Goal: Task Accomplishment & Management: Manage account settings

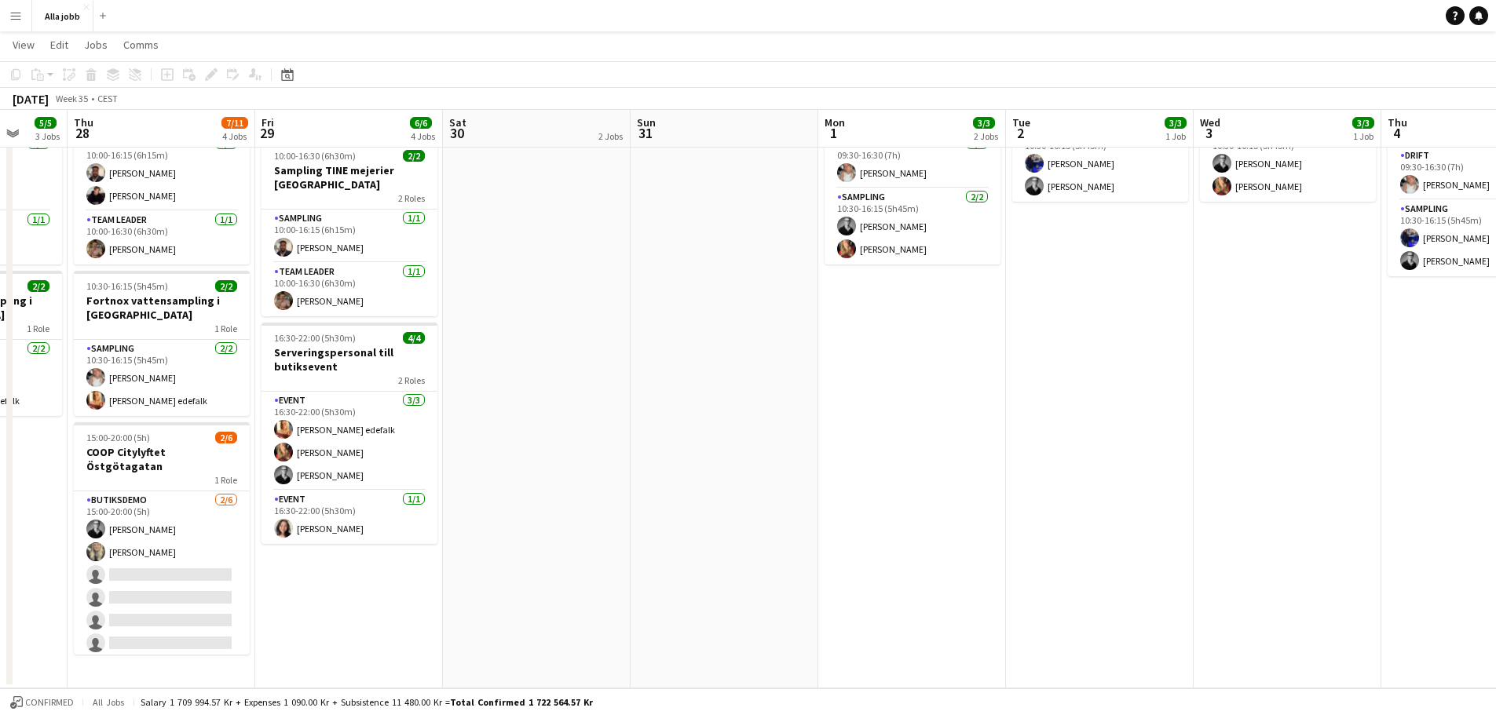
drag, startPoint x: 1005, startPoint y: 477, endPoint x: 762, endPoint y: 469, distance: 243.6
click at [762, 469] on app-calendar-viewport "Sun 24 2 Jobs Mon 25 3 Jobs Tue 26 3/3 2 Jobs Wed 27 5/5 3 Jobs Thu 28 7/11 4 J…" at bounding box center [748, 285] width 1496 height 806
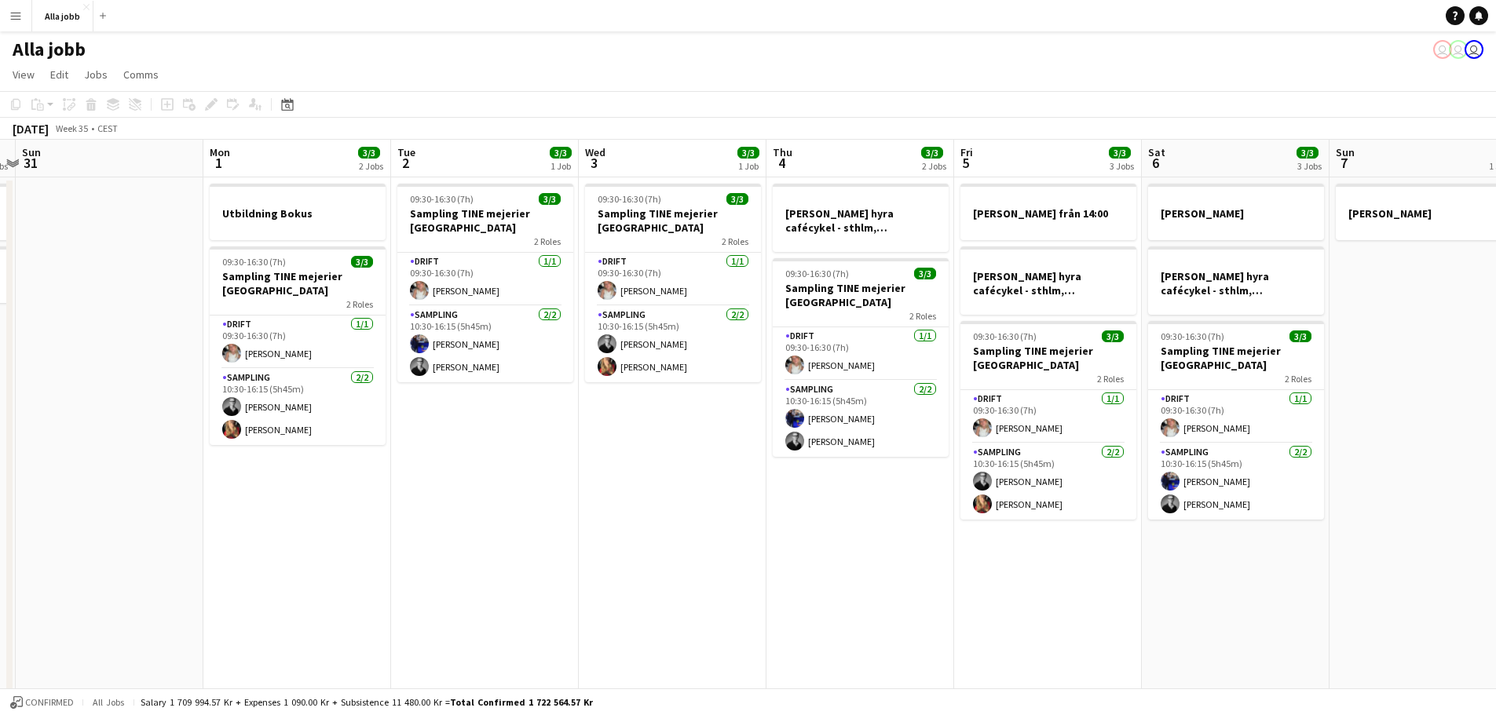
drag, startPoint x: 890, startPoint y: 393, endPoint x: 163, endPoint y: 364, distance: 726.8
click at [154, 366] on app-calendar-viewport "Thu 28 7/11 4 Jobs Fri 29 6/6 4 Jobs Sat 30 2 Jobs Sun 31 Mon 1 3/3 2 Jobs Tue …" at bounding box center [748, 504] width 1496 height 729
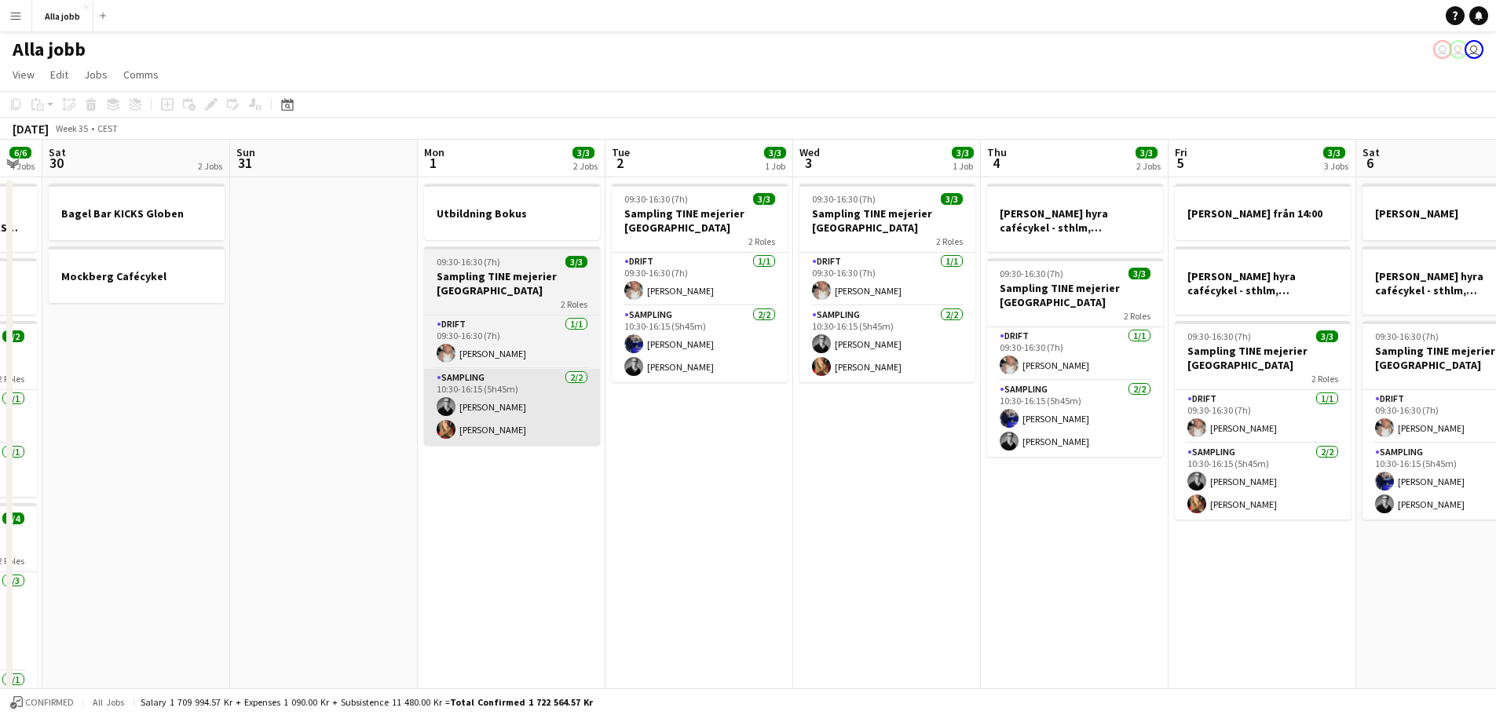
drag, startPoint x: 652, startPoint y: 381, endPoint x: 1283, endPoint y: 412, distance: 631.3
click at [1320, 412] on app-calendar-viewport "Thu 28 7/11 4 Jobs Fri 29 6/6 4 Jobs Sat 30 2 Jobs Sun 31 Mon 1 3/3 2 Jobs Tue …" at bounding box center [748, 504] width 1496 height 729
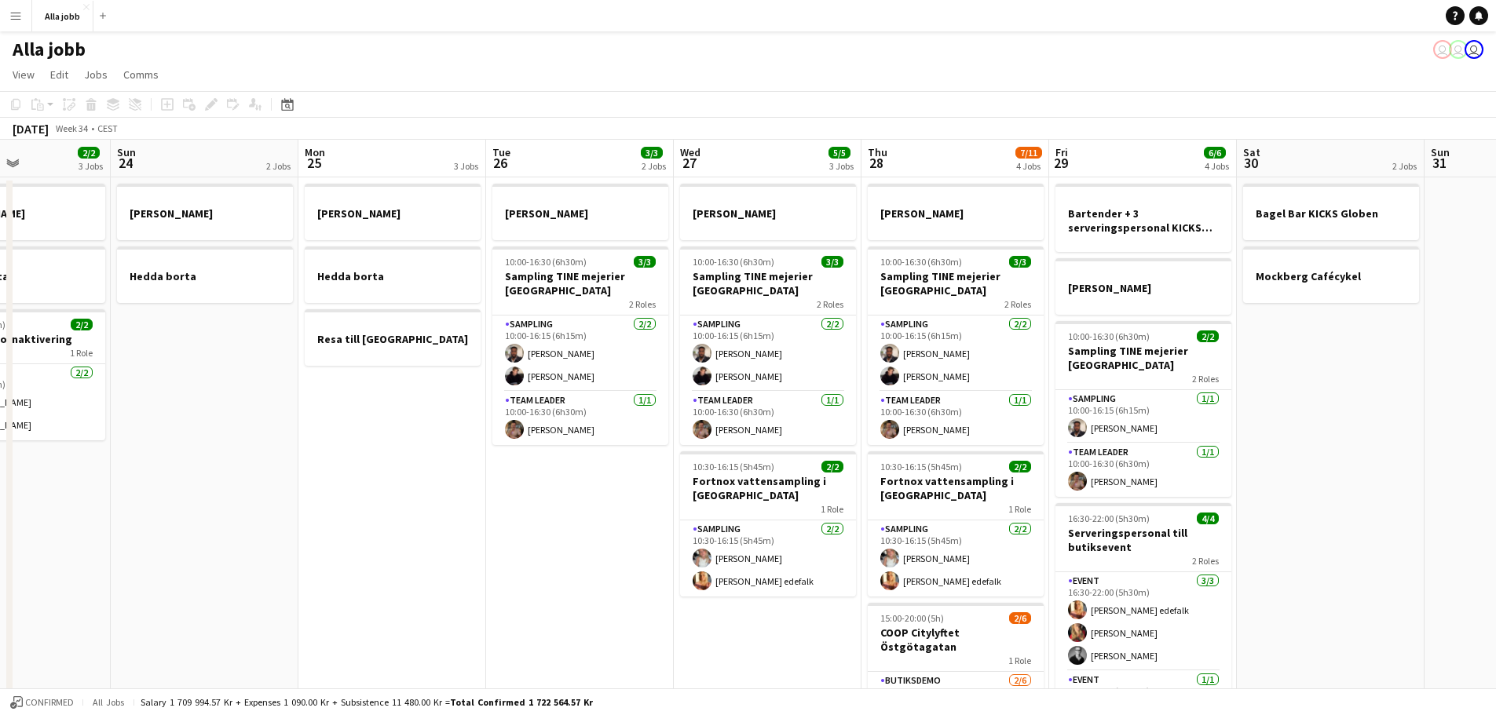
scroll to position [0, 455]
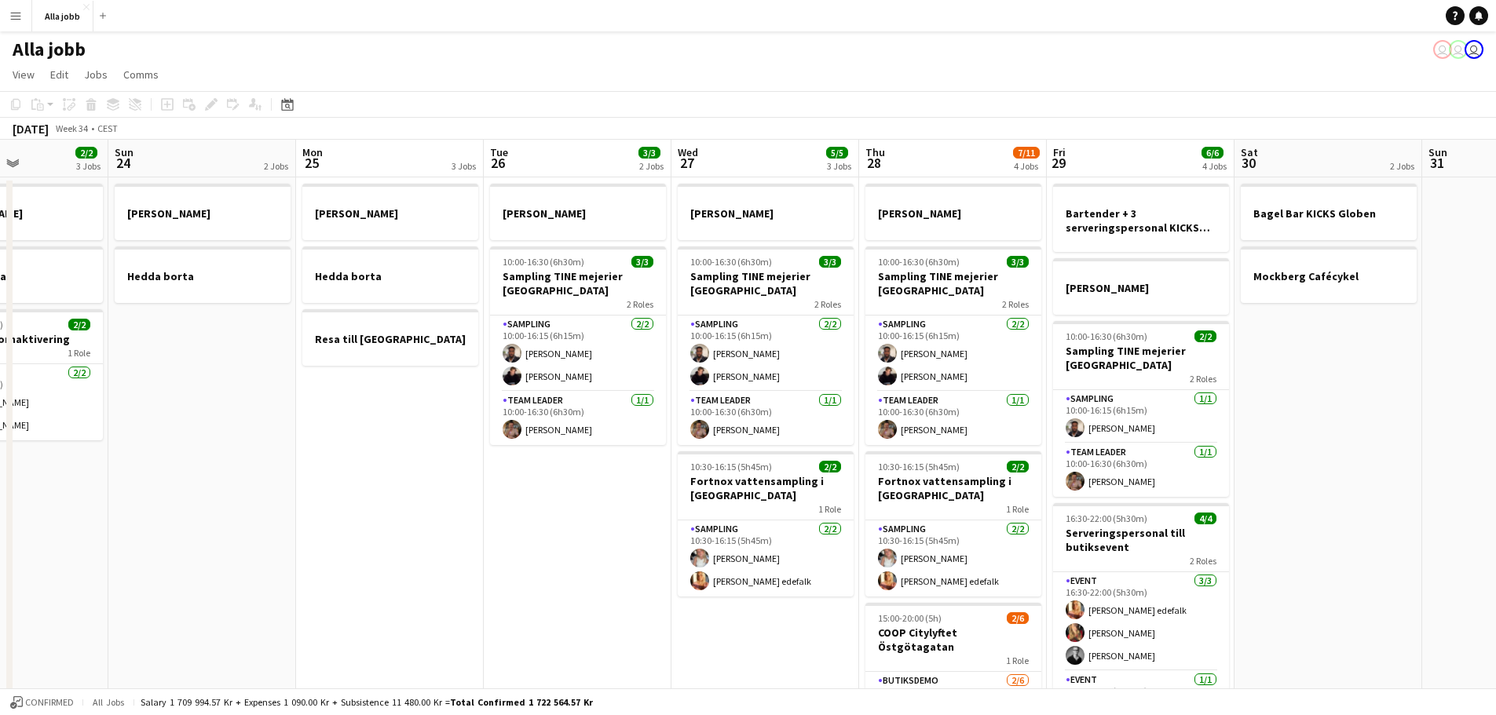
drag, startPoint x: 552, startPoint y: 384, endPoint x: 1036, endPoint y: 395, distance: 483.8
click at [1036, 395] on app-calendar-viewport "Thu 21 11/12 3 Jobs Fri 22 1 Job Sat 23 2/2 3 Jobs Sun 24 2 Jobs Mon 25 3 Jobs …" at bounding box center [748, 504] width 1496 height 729
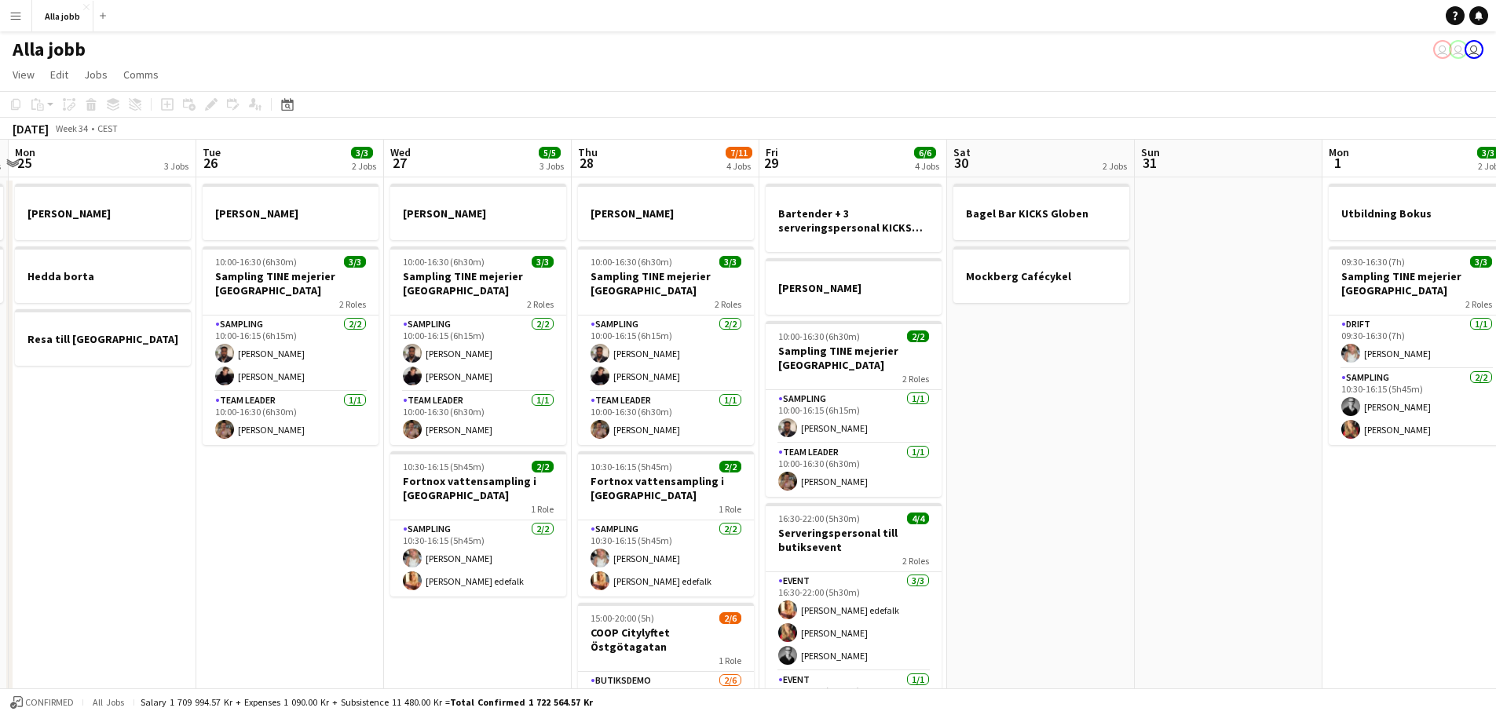
scroll to position [0, 561]
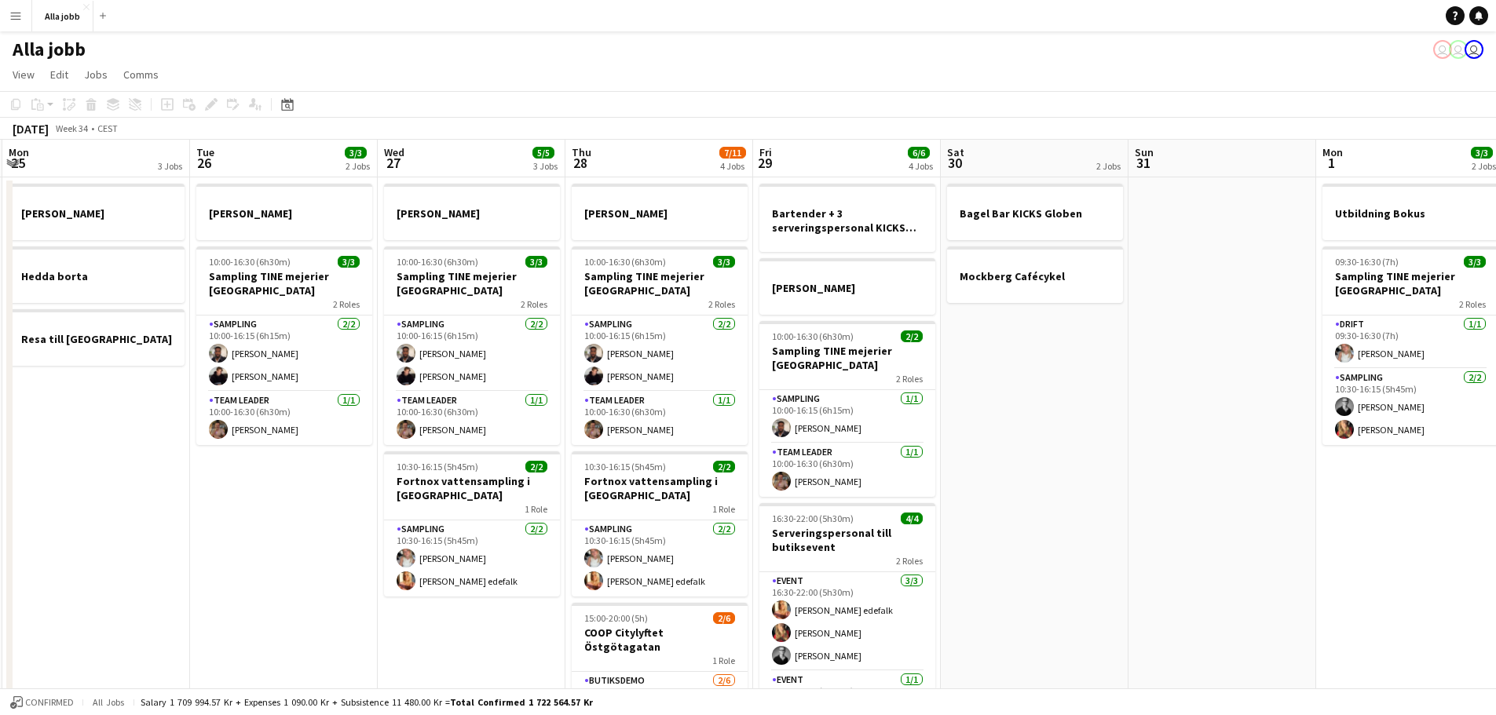
drag, startPoint x: 1081, startPoint y: 391, endPoint x: 788, endPoint y: 396, distance: 293.7
click at [788, 396] on app-calendar-viewport "Fri 22 1 Job Sat 23 2/2 3 Jobs Sun 24 2 Jobs Mon 25 3 Jobs Tue 26 3/3 2 Jobs We…" at bounding box center [748, 504] width 1496 height 729
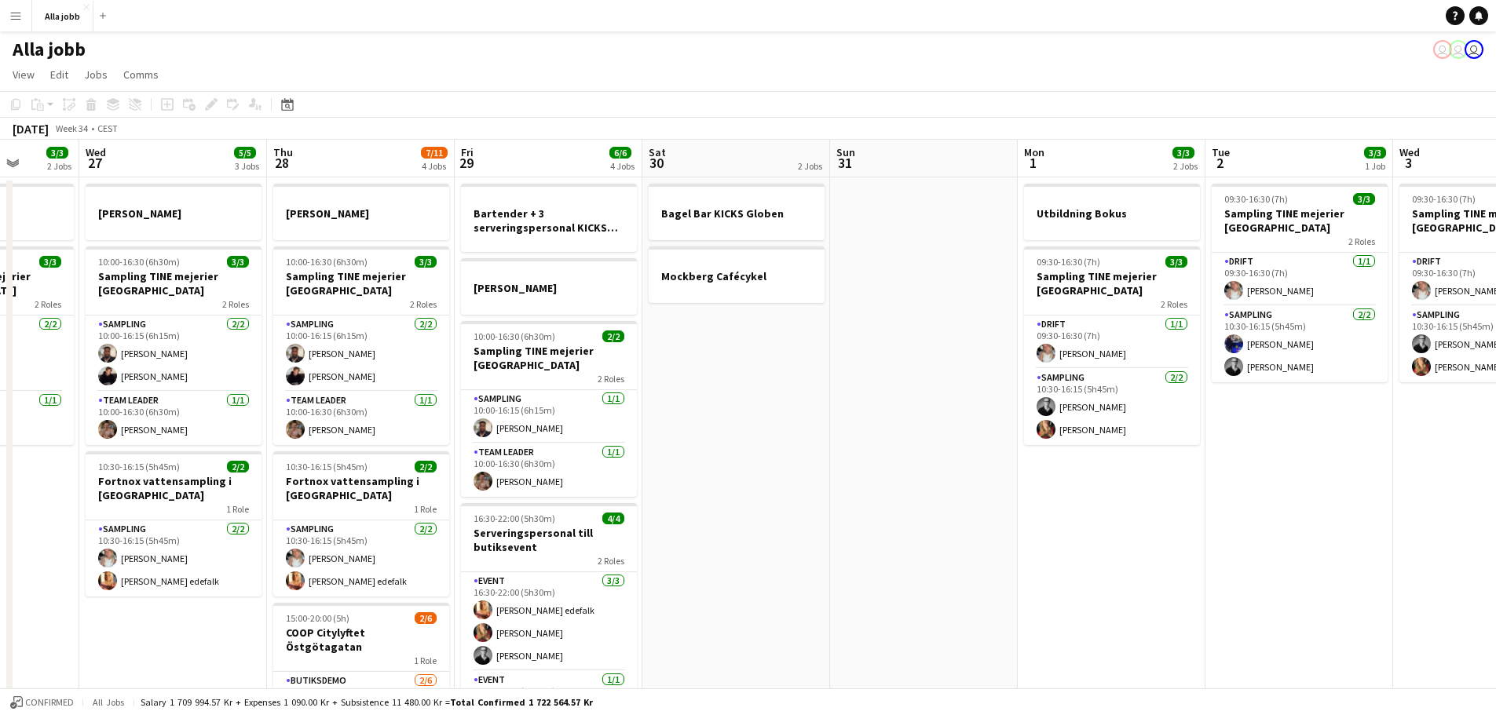
drag, startPoint x: 947, startPoint y: 490, endPoint x: 448, endPoint y: 413, distance: 504.5
click at [448, 413] on app-calendar-viewport "Sun 24 2 Jobs Mon 25 3 Jobs Tue 26 3/3 2 Jobs Wed 27 5/5 3 Jobs Thu 28 7/11 4 J…" at bounding box center [748, 504] width 1496 height 729
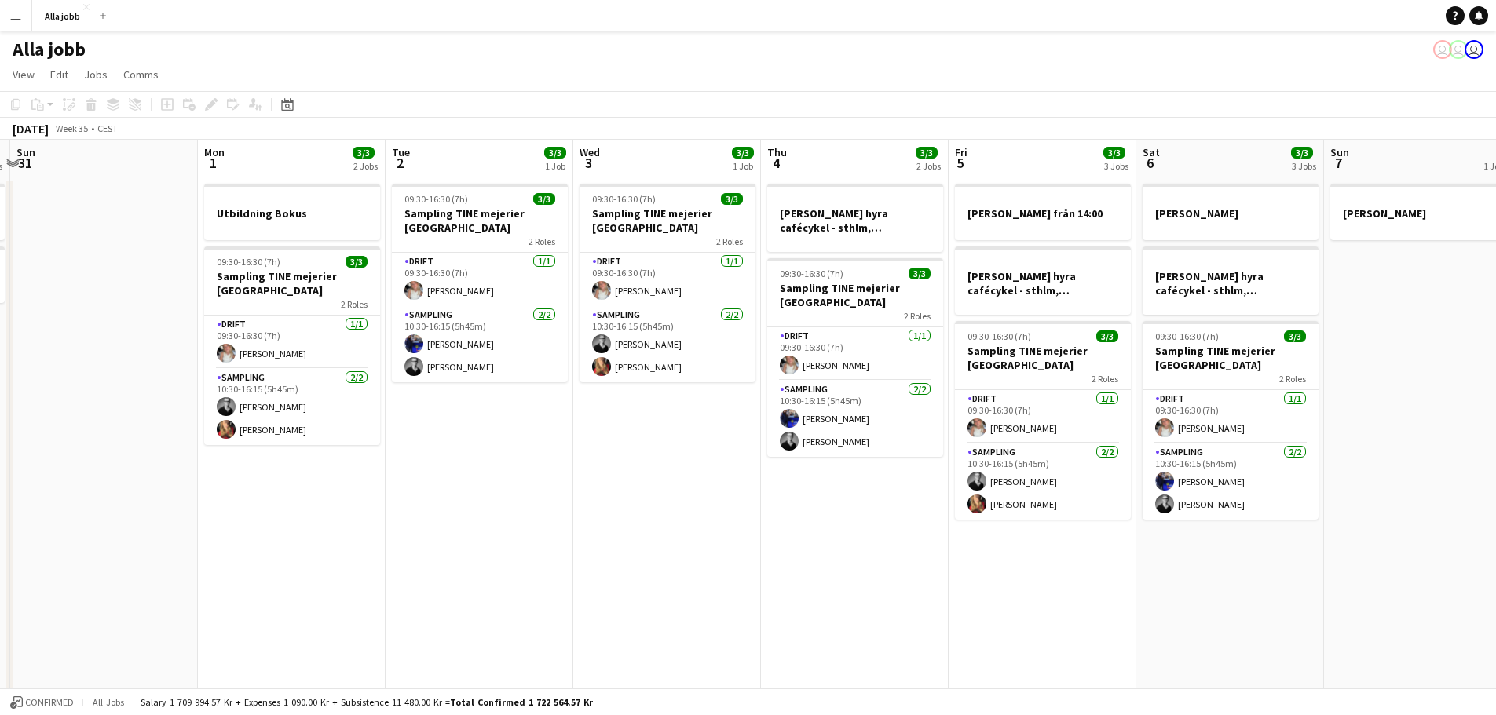
drag, startPoint x: 1021, startPoint y: 415, endPoint x: 327, endPoint y: 372, distance: 695.4
click at [327, 372] on app-calendar-viewport "Thu 28 7/11 4 Jobs Fri 29 6/6 4 Jobs Sat 30 2 Jobs Sun 31 Mon 1 3/3 2 Jobs Tue …" at bounding box center [748, 504] width 1496 height 729
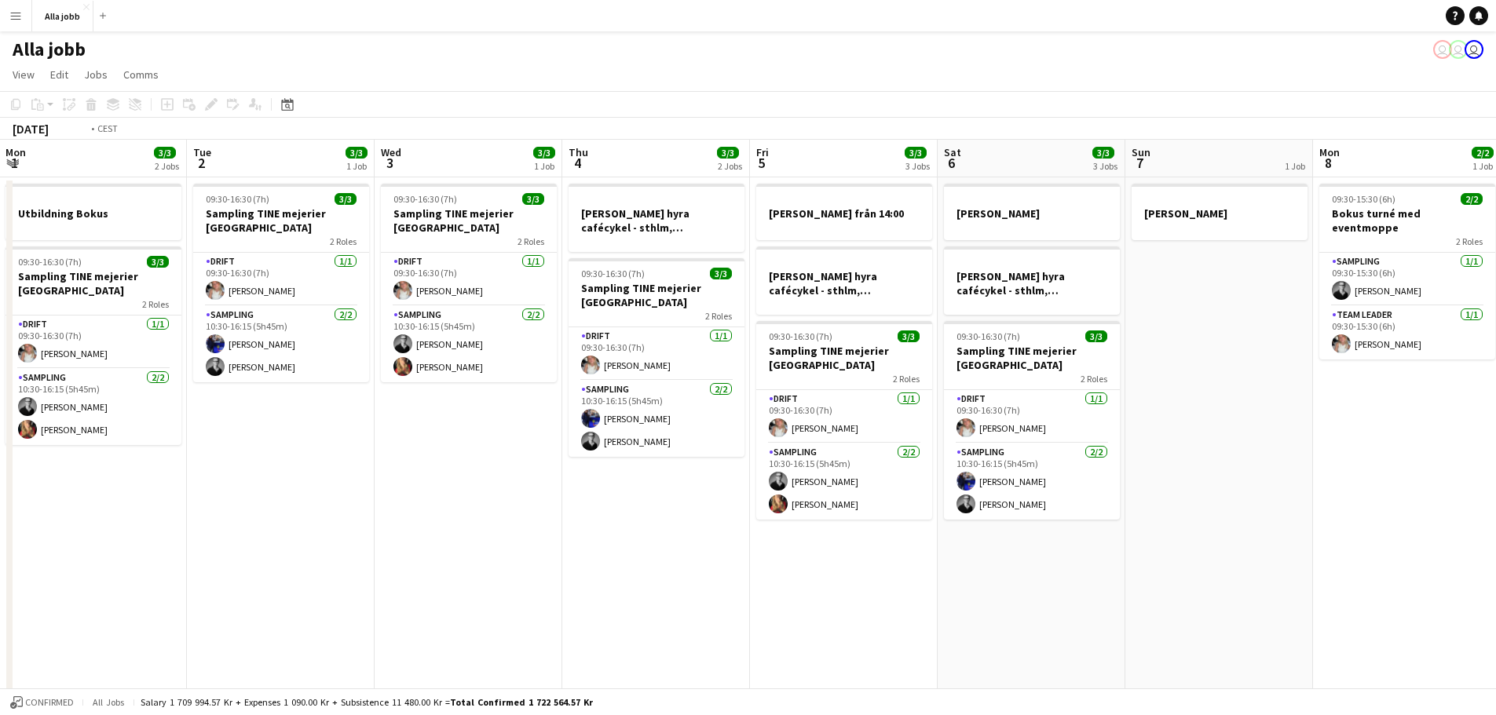
drag, startPoint x: 948, startPoint y: 367, endPoint x: 239, endPoint y: 353, distance: 708.4
click at [239, 353] on app-calendar-viewport "Fri 29 6/6 4 Jobs Sat 30 2 Jobs Sun 31 Mon 1 3/3 2 Jobs Tue 2 3/3 1 Job Wed 3 3…" at bounding box center [748, 504] width 1496 height 729
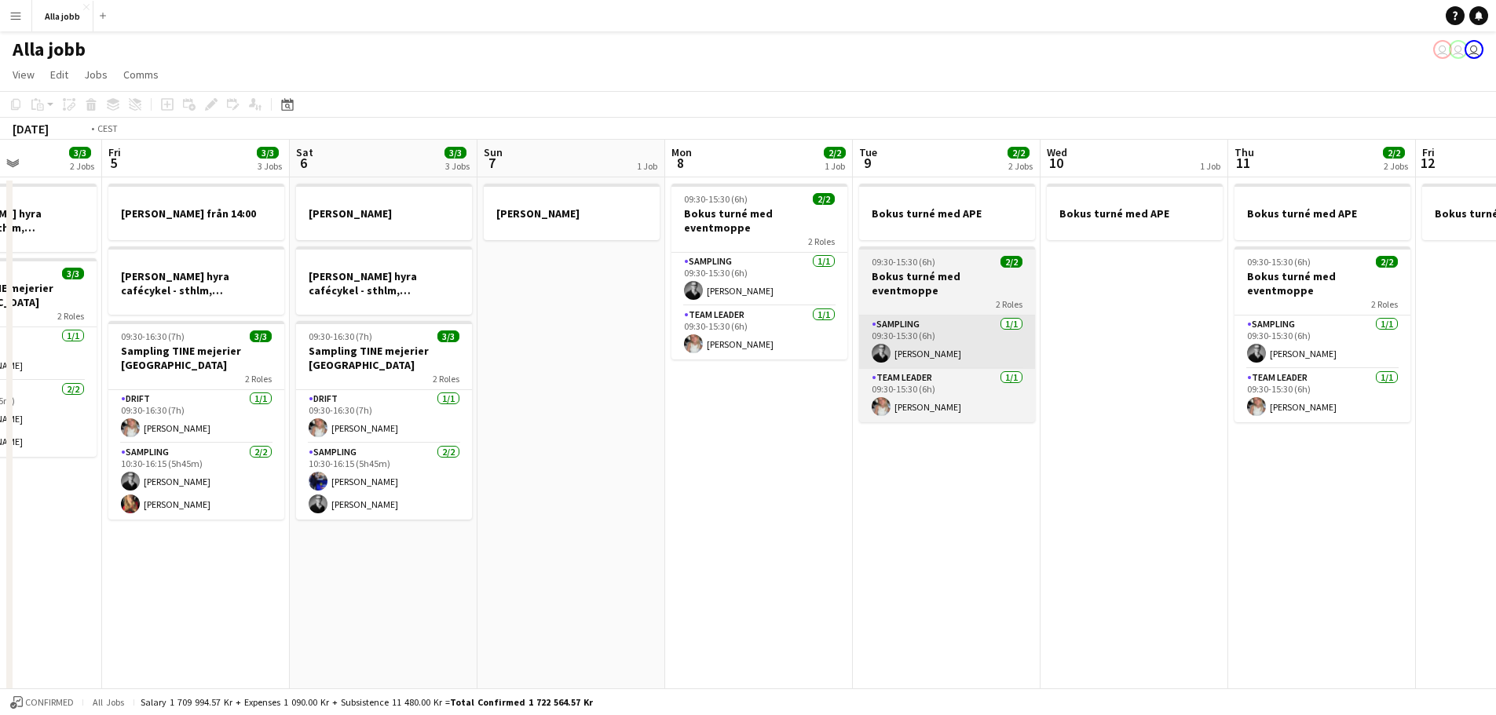
drag, startPoint x: 975, startPoint y: 384, endPoint x: 196, endPoint y: 349, distance: 780.4
click at [127, 349] on app-calendar-viewport "Mon 1 3/3 2 Jobs Tue 2 3/3 1 Job Wed 3 3/3 1 Job Thu 4 3/3 2 Jobs Fri 5 3/3 3 J…" at bounding box center [748, 504] width 1496 height 729
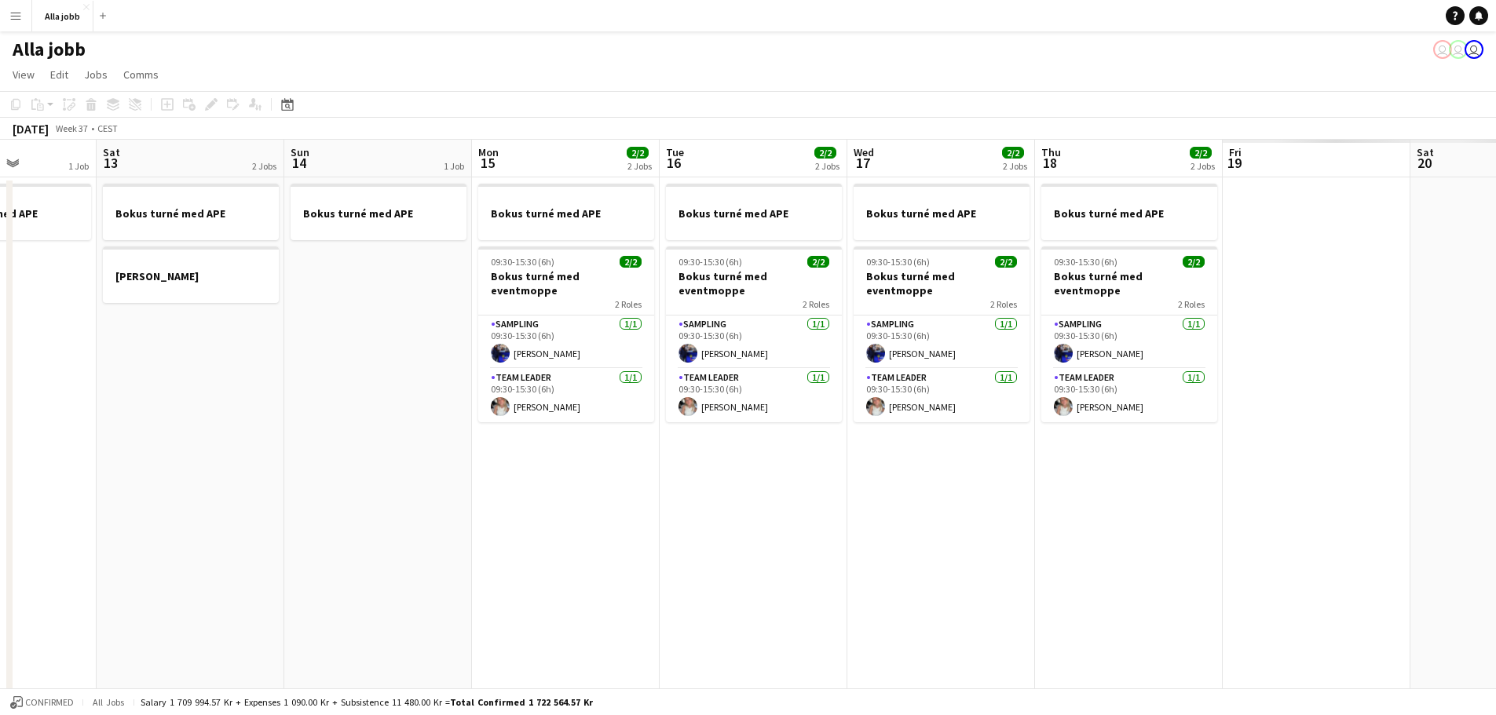
drag, startPoint x: 202, startPoint y: 358, endPoint x: 0, endPoint y: 346, distance: 202.1
click at [0, 346] on app-calendar-viewport "Wed 10 1 Job Thu 11 2/2 2 Jobs Fri 12 1 Job Sat 13 2 Jobs Sun 14 1 Job Mon 15 2…" at bounding box center [748, 504] width 1496 height 729
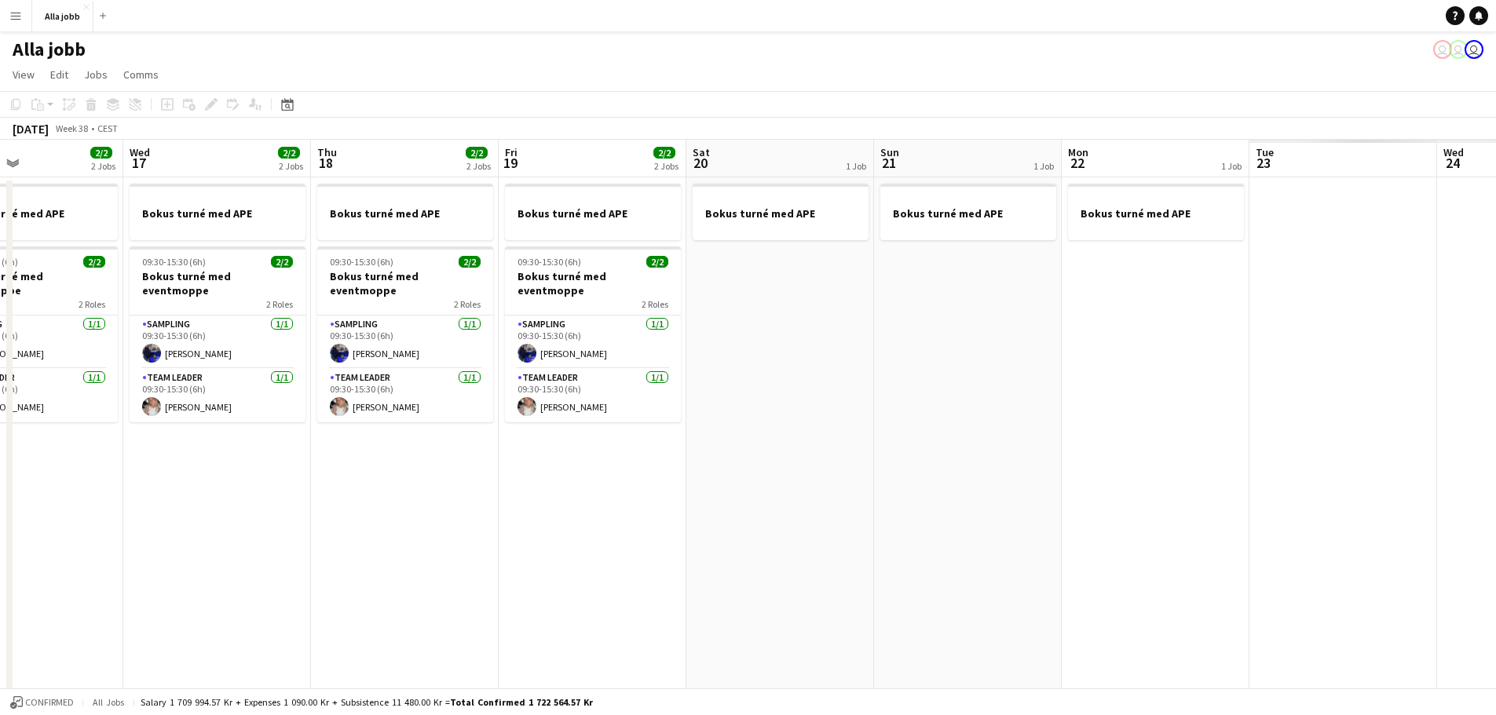
drag, startPoint x: 620, startPoint y: 364, endPoint x: 248, endPoint y: 342, distance: 372.8
click at [245, 342] on app-calendar-viewport "Sat 13 2 Jobs Sun 14 1 Job Mon 15 2/2 2 Jobs Tue 16 2/2 2 Jobs Wed 17 2/2 2 Job…" at bounding box center [748, 504] width 1496 height 729
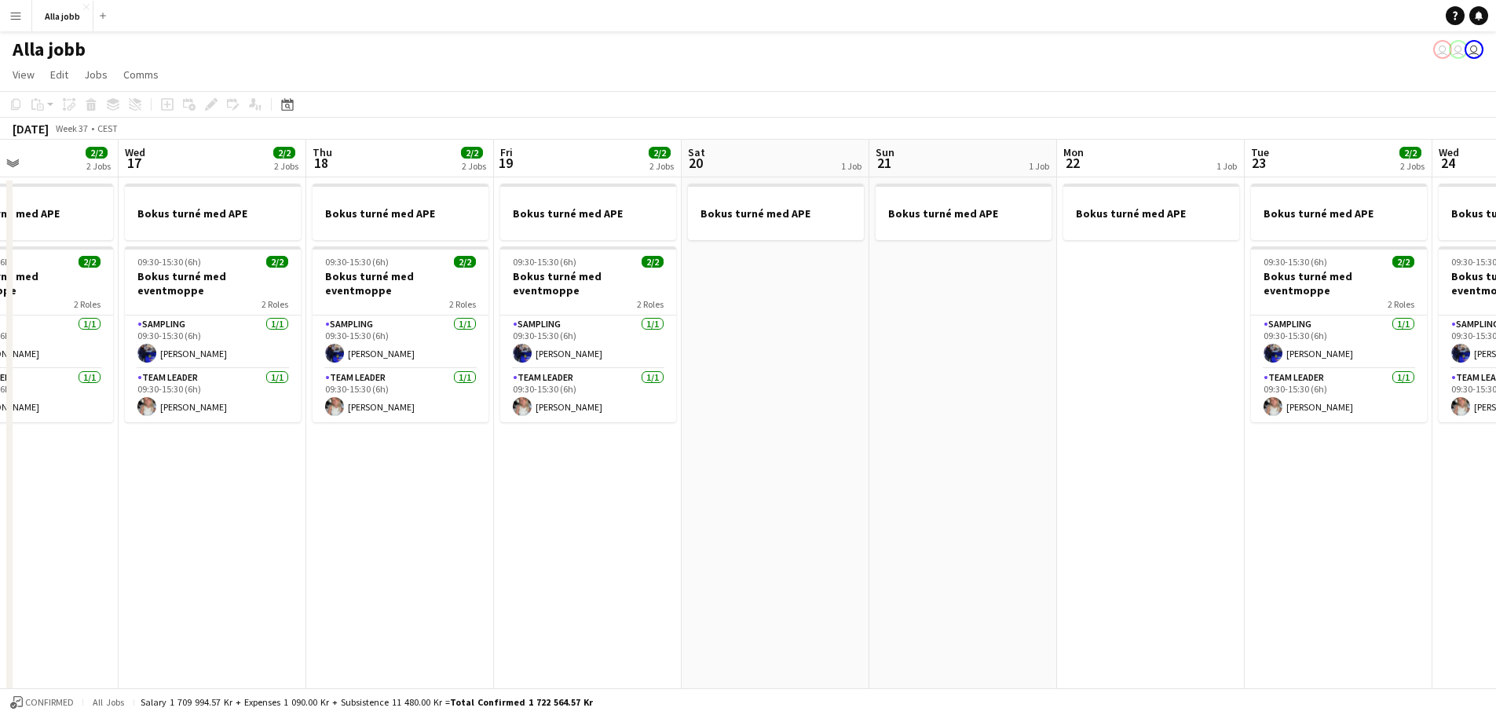
drag, startPoint x: 1051, startPoint y: 363, endPoint x: 89, endPoint y: 330, distance: 963.2
click at [89, 330] on app-calendar-viewport "Sat 13 2 Jobs Sun 14 1 Job Mon 15 2/2 2 Jobs Tue 16 2/2 2 Jobs Wed 17 2/2 2 Job…" at bounding box center [748, 504] width 1496 height 729
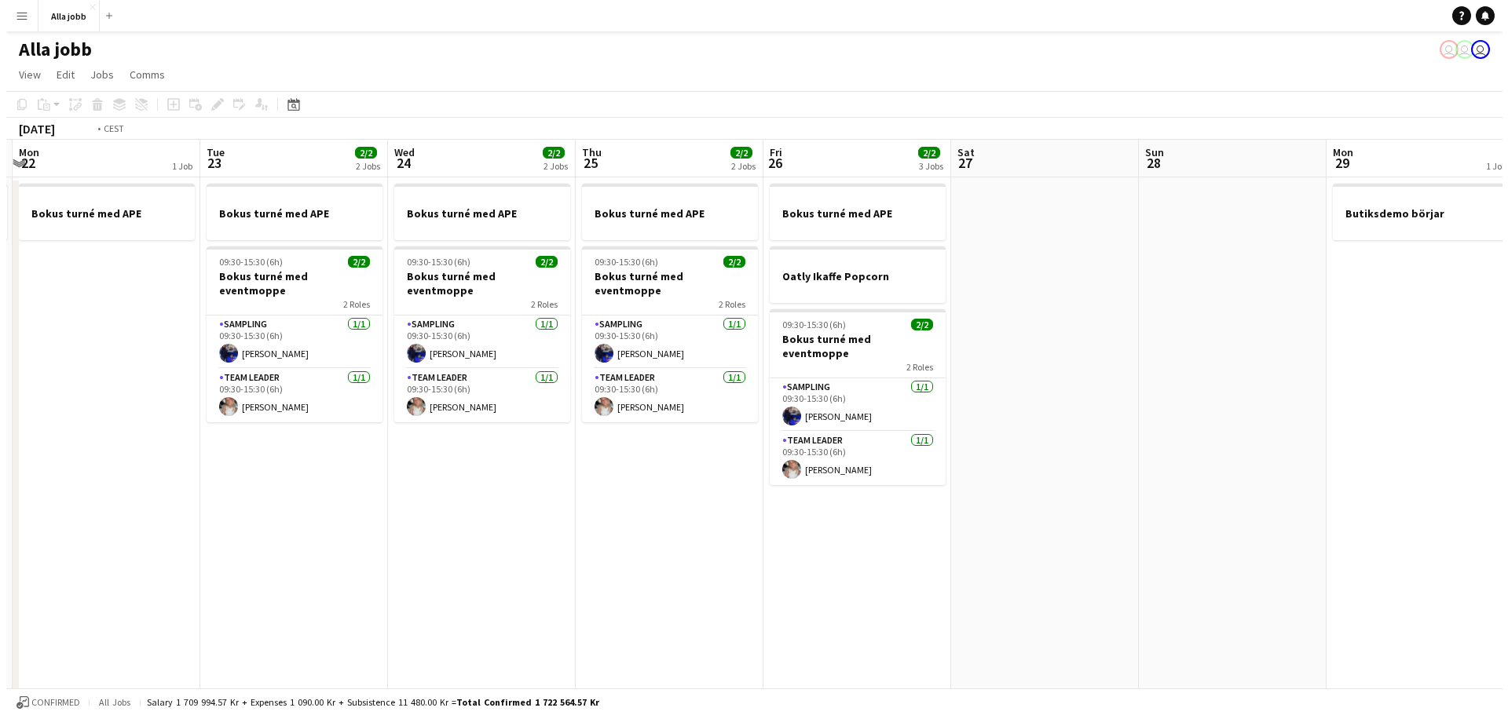
scroll to position [0, 511]
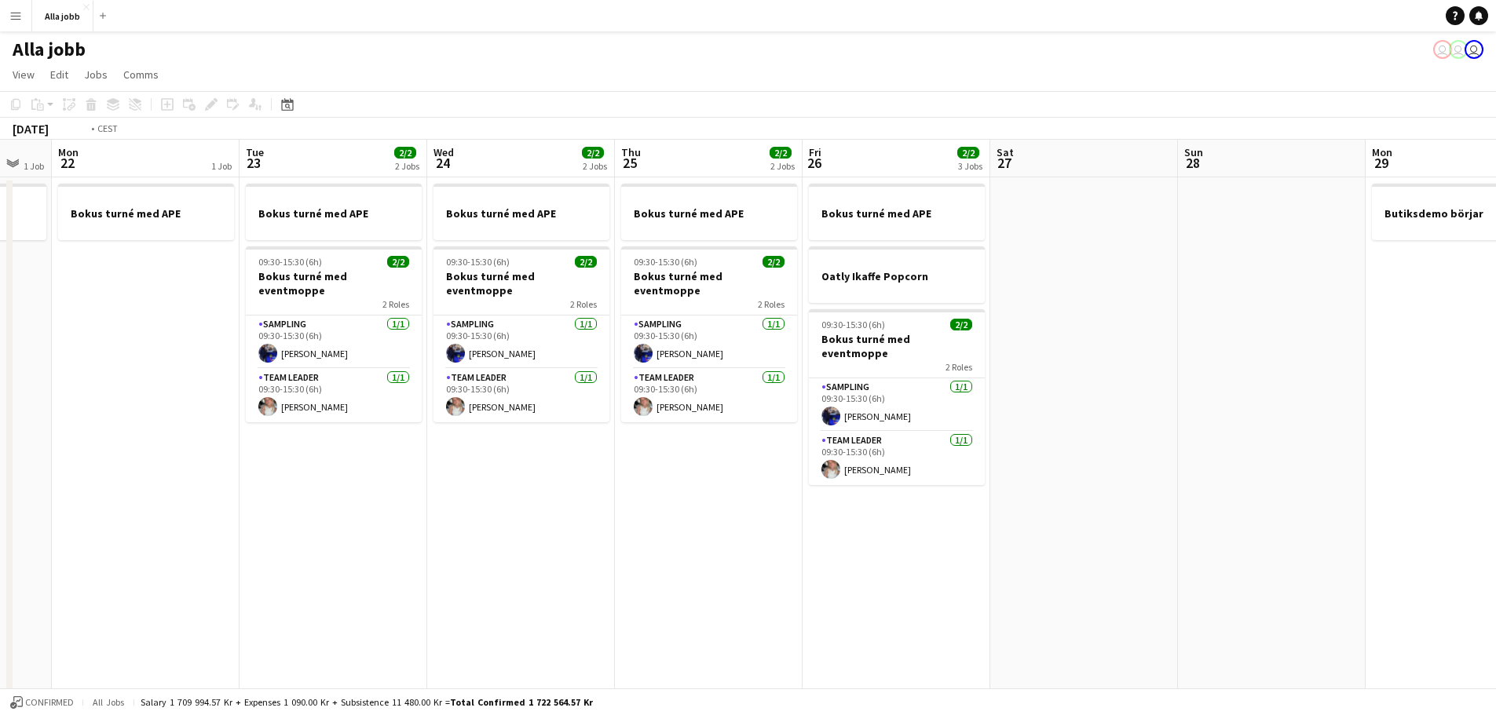
drag, startPoint x: 872, startPoint y: 358, endPoint x: 144, endPoint y: 305, distance: 729.7
click at [144, 305] on app-calendar-viewport "Fri 19 2/2 2 Jobs Sat 20 1 Job Sun 21 1 Job Mon 22 1 Job Tue 23 2/2 2 Jobs Wed …" at bounding box center [748, 504] width 1496 height 729
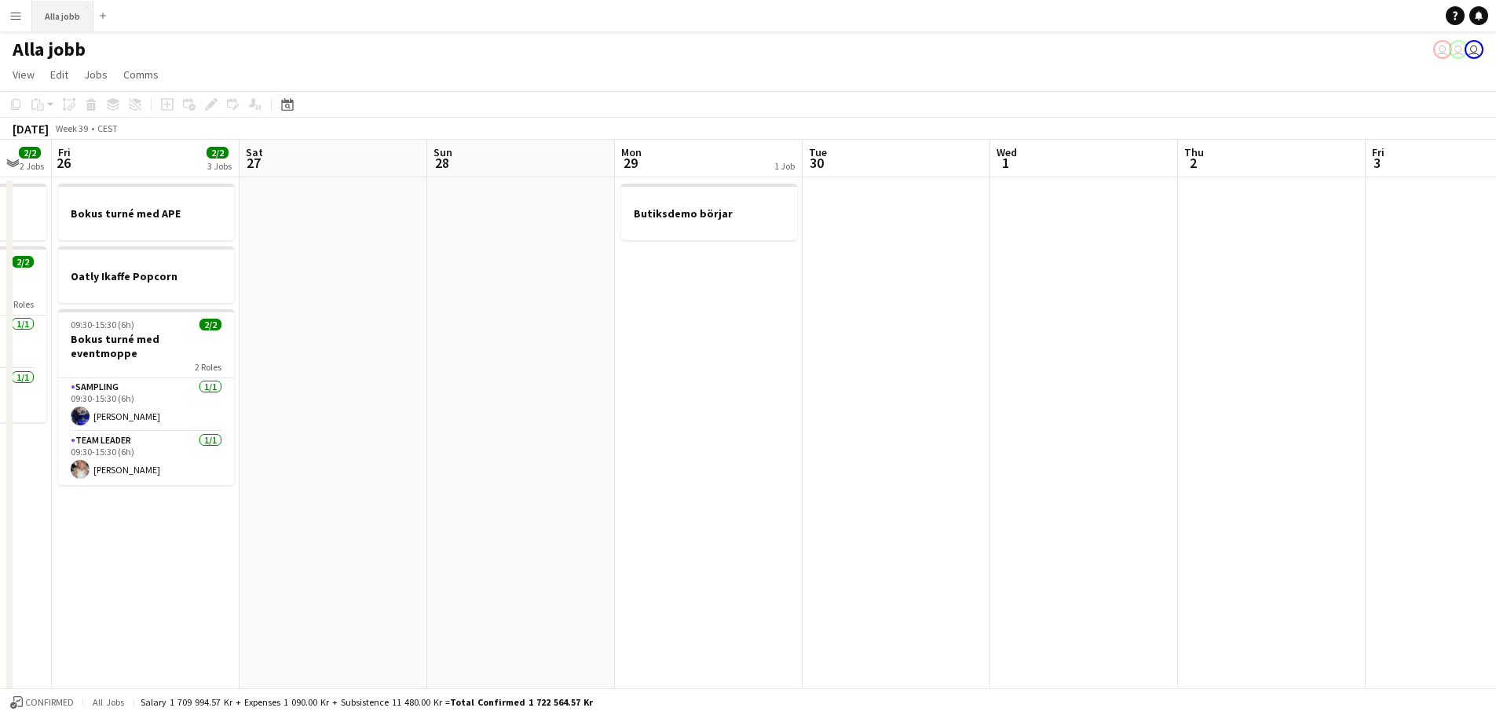
click at [64, 12] on button "Alla jobb Close" at bounding box center [62, 16] width 61 height 31
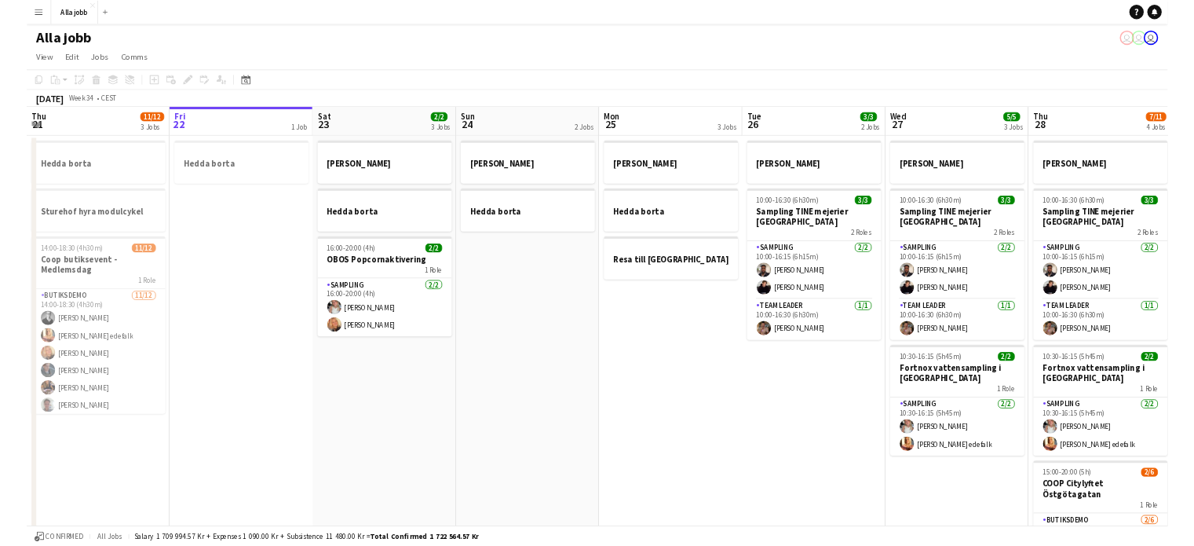
scroll to position [0, 375]
